Goal: Transaction & Acquisition: Purchase product/service

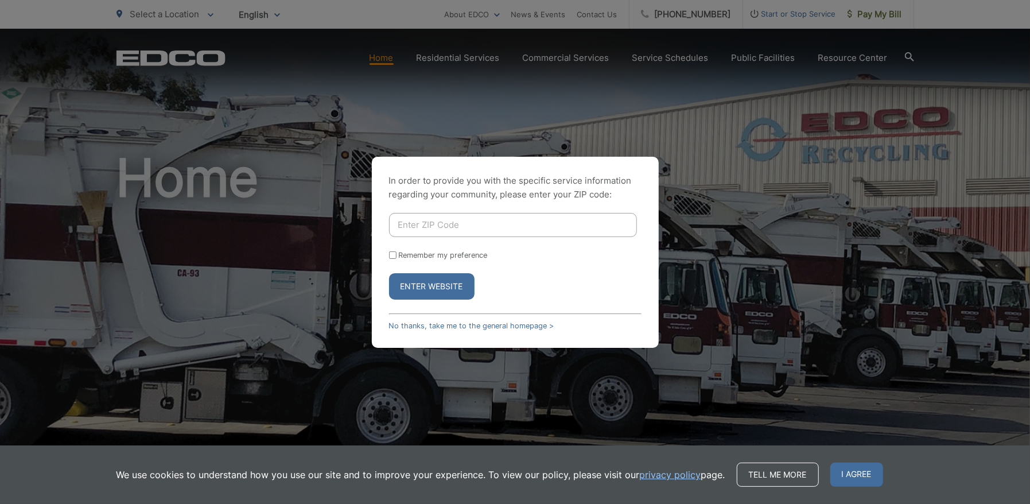
click at [501, 227] on input "Enter ZIP Code" at bounding box center [513, 225] width 248 height 24
click at [476, 329] on div "In order to provide you with the specific service information regarding your co…" at bounding box center [515, 252] width 287 height 191
click at [476, 323] on link "No thanks, take me to the general homepage >" at bounding box center [471, 325] width 165 height 9
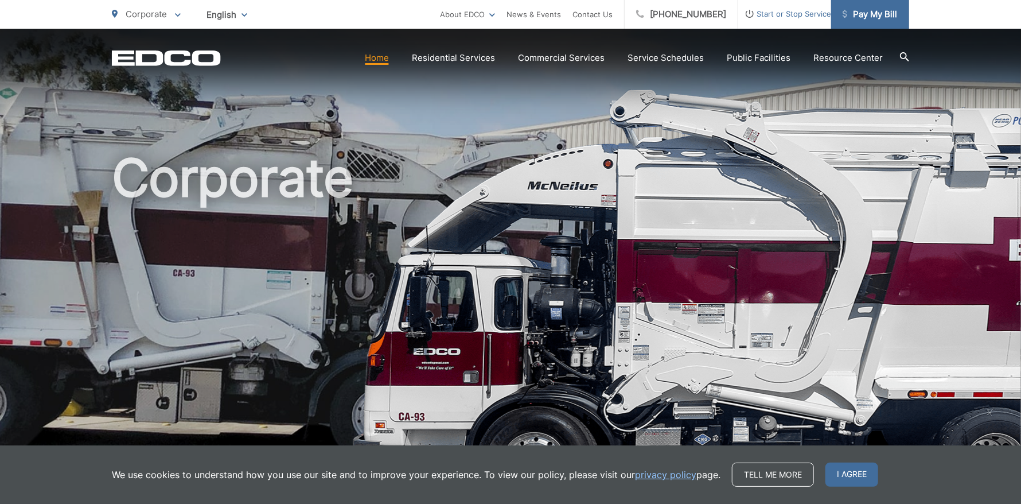
click at [869, 21] on span "Pay My Bill" at bounding box center [870, 14] width 55 height 14
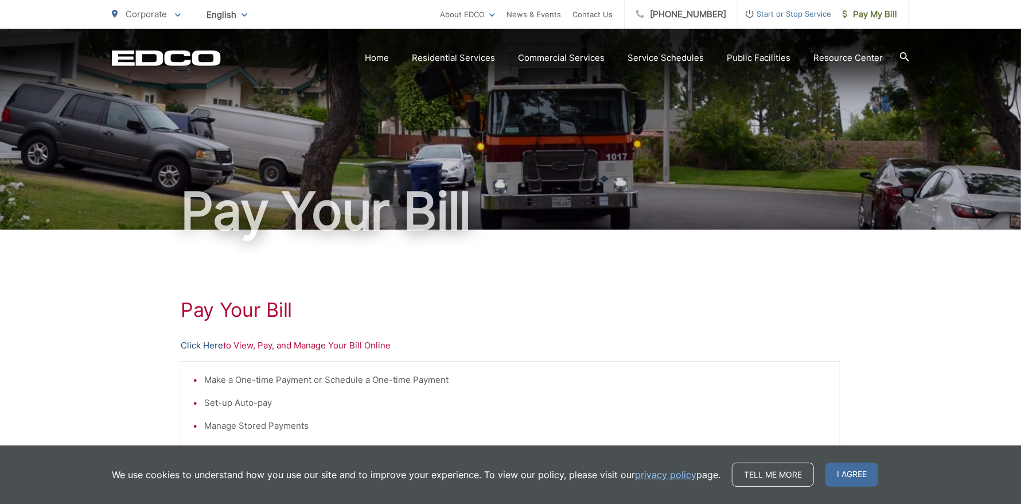
click at [205, 346] on link "Click Here" at bounding box center [202, 346] width 42 height 14
